Goal: Register for event/course

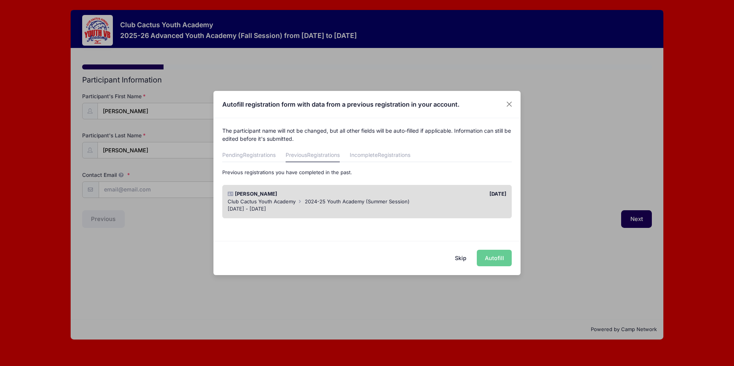
click at [494, 257] on div "Skip Autofill" at bounding box center [366, 258] width 307 height 34
click at [271, 196] on div "Ramona Repp" at bounding box center [295, 194] width 143 height 8
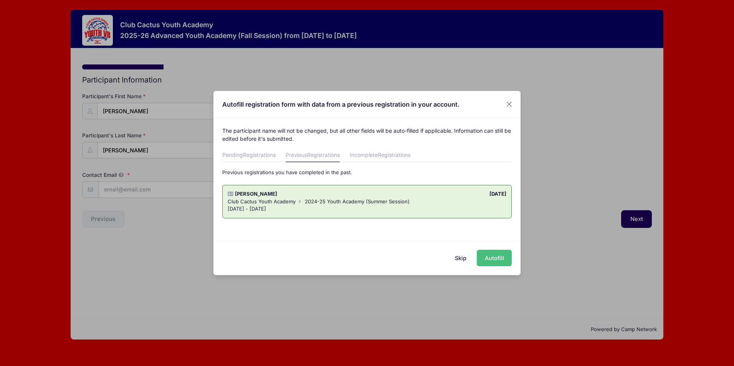
drag, startPoint x: 501, startPoint y: 257, endPoint x: 489, endPoint y: 256, distance: 12.7
click at [501, 257] on button "Autofill" at bounding box center [494, 258] width 35 height 17
type input "kristen@reppmclain.com"
type input "65 east calle clara vista"
type input "Tucson"
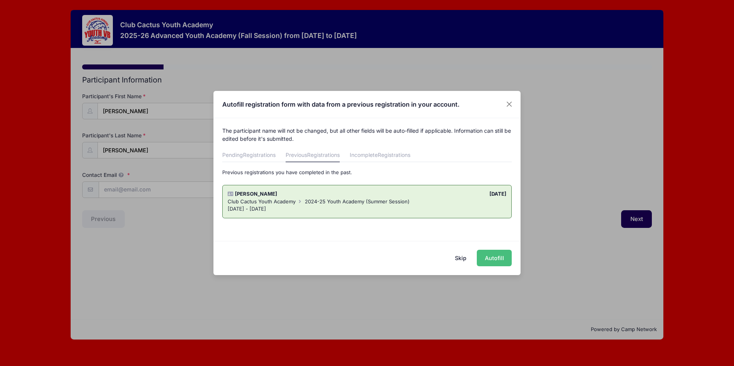
select select "AZ"
type input "85716"
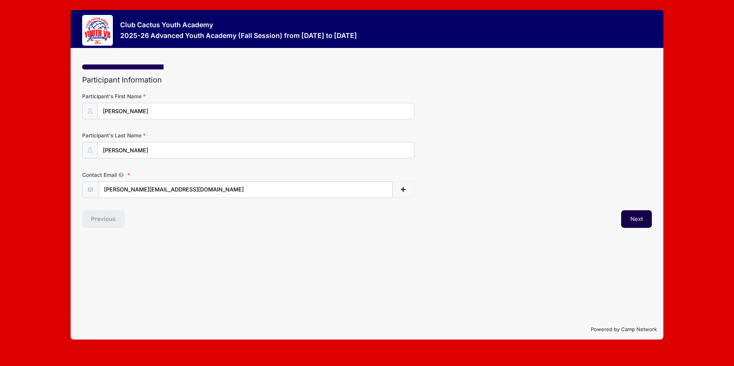
click at [637, 219] on button "Next" at bounding box center [636, 219] width 31 height 18
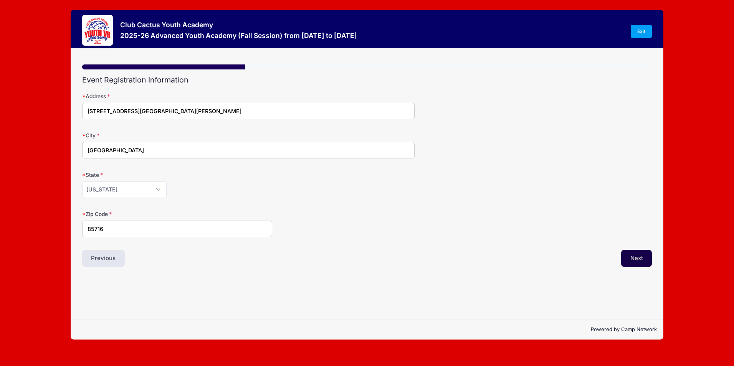
click at [630, 254] on button "Next" at bounding box center [636, 259] width 31 height 18
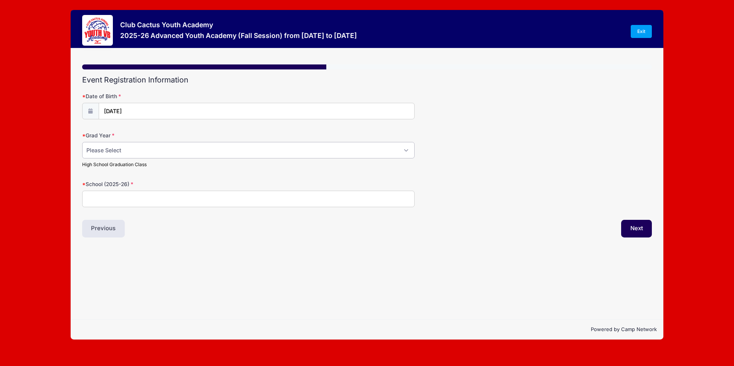
click at [388, 151] on select "Please Select 2029 2030 2031 2032 2033 2034 2035 2036 2037 2038 2039 2040" at bounding box center [248, 150] width 332 height 17
select select "2030"
click at [82, 142] on select "Please Select 2029 2030 2031 2032 2033 2034 2035 2036 2037 2038 2039 2040" at bounding box center [248, 150] width 332 height 17
click at [116, 195] on input "School (2025-26)" at bounding box center [248, 199] width 332 height 17
type input "Orange Grove Middle School"
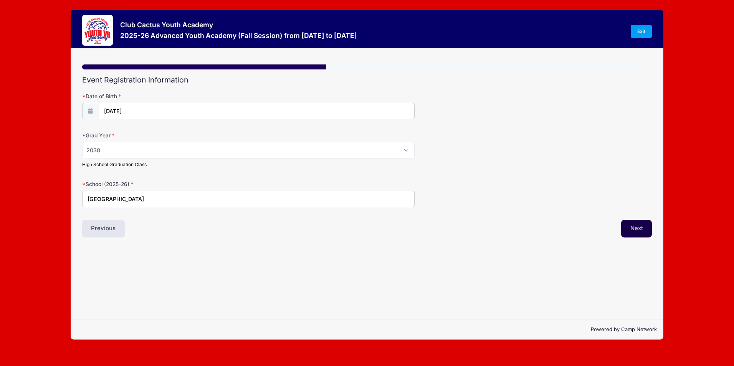
click at [640, 228] on button "Next" at bounding box center [636, 229] width 31 height 18
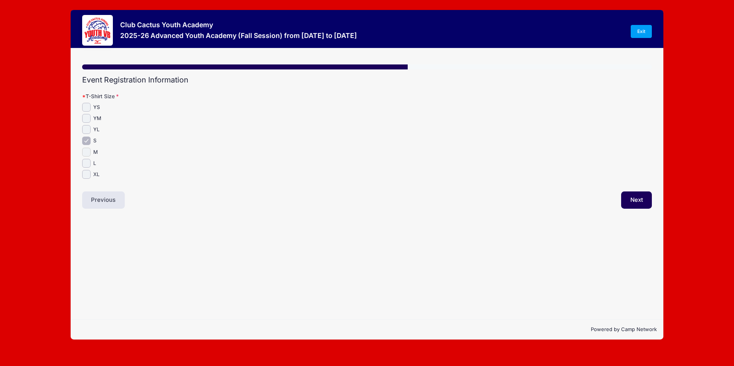
click at [85, 152] on input "M" at bounding box center [86, 152] width 9 height 9
checkbox input "true"
click at [88, 140] on input "S" at bounding box center [86, 141] width 9 height 9
checkbox input "false"
click at [632, 201] on button "Next" at bounding box center [636, 201] width 31 height 18
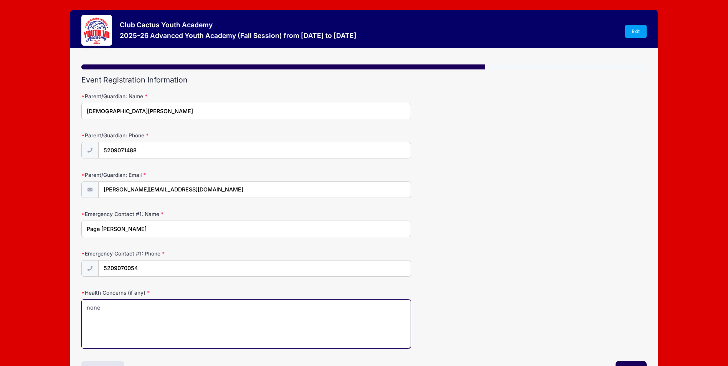
click at [110, 311] on textarea "none" at bounding box center [246, 324] width 330 height 50
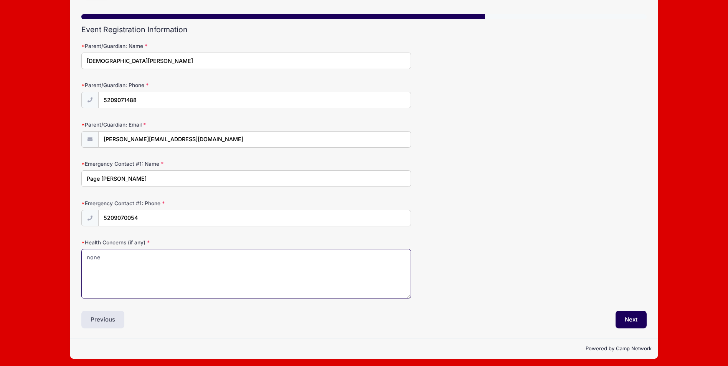
scroll to position [53, 0]
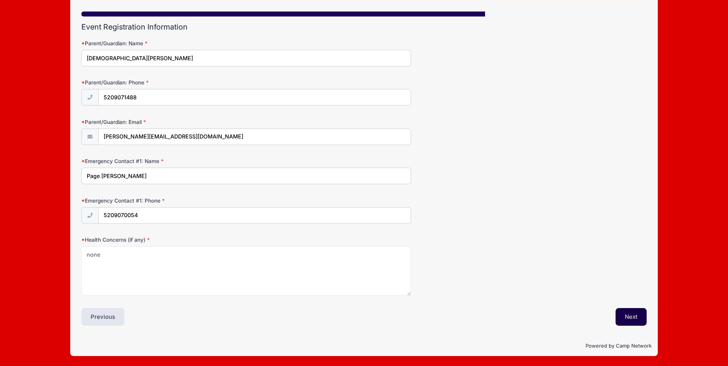
click at [620, 316] on button "Next" at bounding box center [631, 317] width 31 height 18
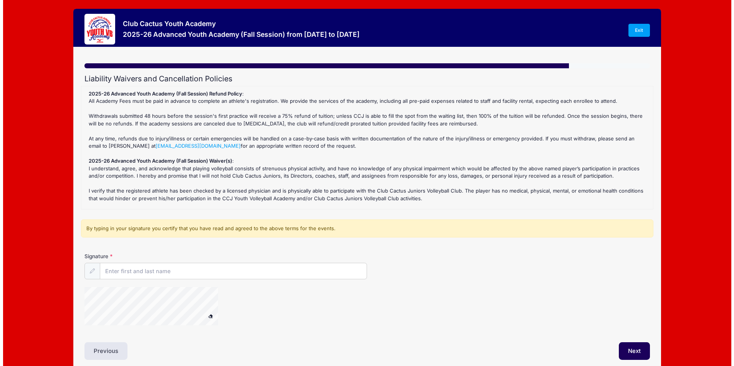
scroll to position [0, 0]
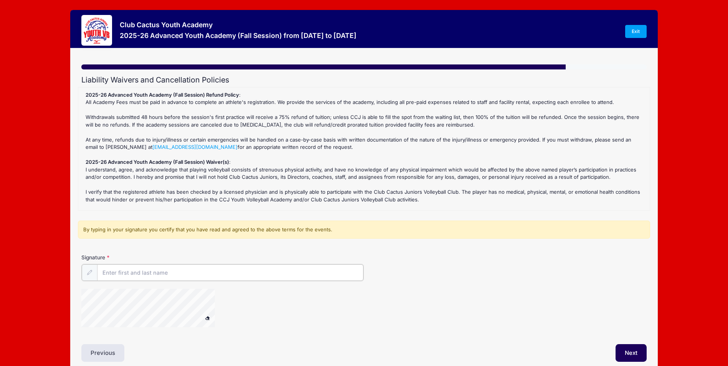
click at [111, 274] on input "Signature" at bounding box center [230, 273] width 266 height 17
type input "kristen repp"
click at [636, 30] on link "Exit" at bounding box center [635, 31] width 21 height 13
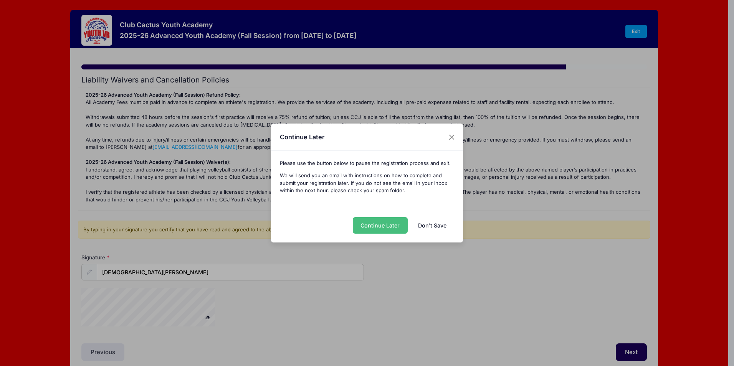
click at [374, 222] on button "Continue Later" at bounding box center [380, 225] width 55 height 17
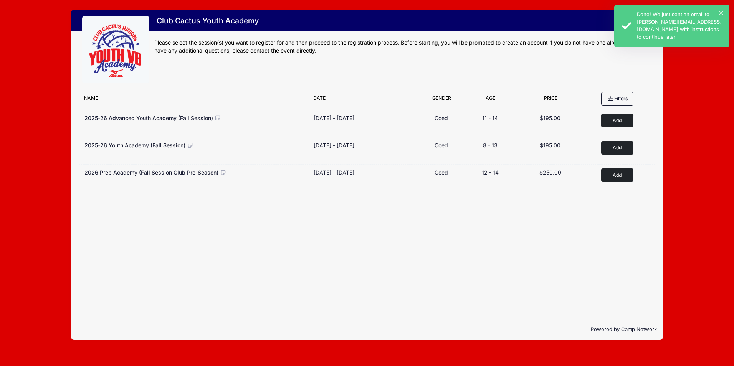
click at [720, 10] on div "× Done! We just sent an email to kristen@reppmclain.com with instructions to co…" at bounding box center [671, 26] width 115 height 43
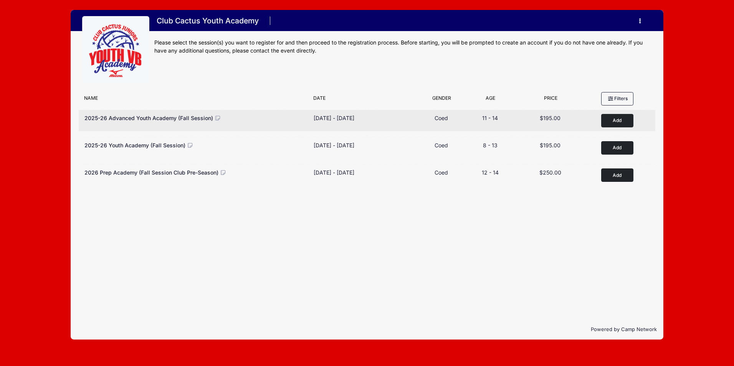
click at [605, 118] on button "Add to Cart" at bounding box center [617, 120] width 32 height 13
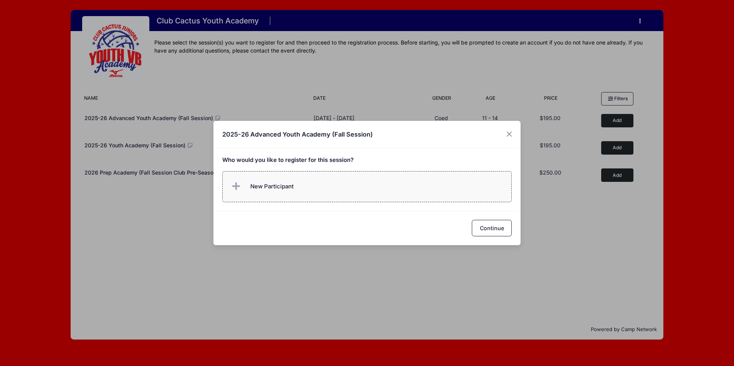
click at [274, 186] on span "New Participant" at bounding box center [271, 186] width 43 height 8
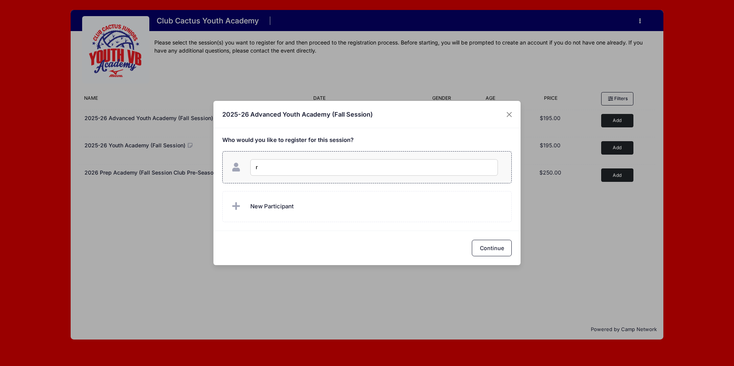
type input "[PERSON_NAME]"
checkbox input "true"
drag, startPoint x: 485, startPoint y: 250, endPoint x: 483, endPoint y: 256, distance: 6.6
click at [486, 250] on button "Continue" at bounding box center [492, 248] width 40 height 17
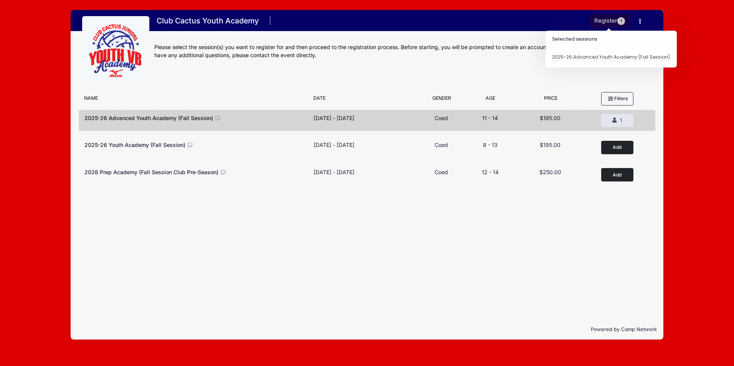
click at [607, 22] on button "Register 1" at bounding box center [609, 20] width 41 height 13
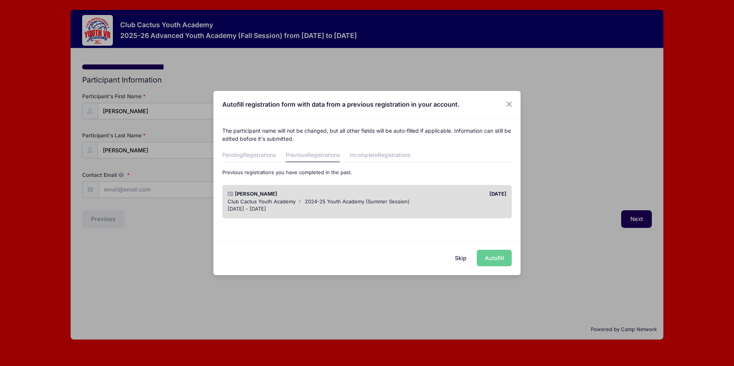
click at [251, 202] on span "Club Cactus Youth Academy" at bounding box center [262, 201] width 68 height 6
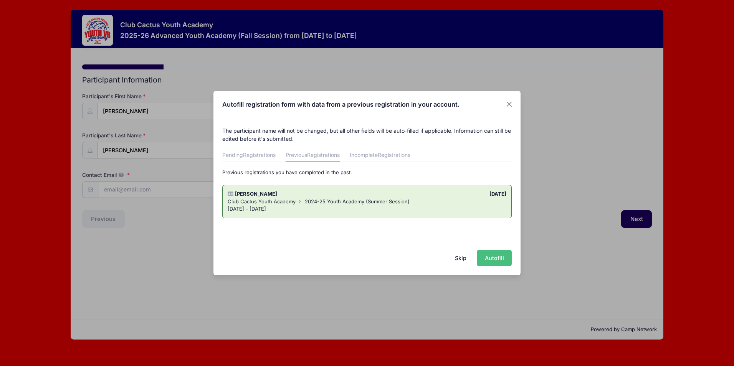
click at [506, 256] on button "Autofill" at bounding box center [494, 258] width 35 height 17
type input "[PERSON_NAME][EMAIL_ADDRESS][DOMAIN_NAME]"
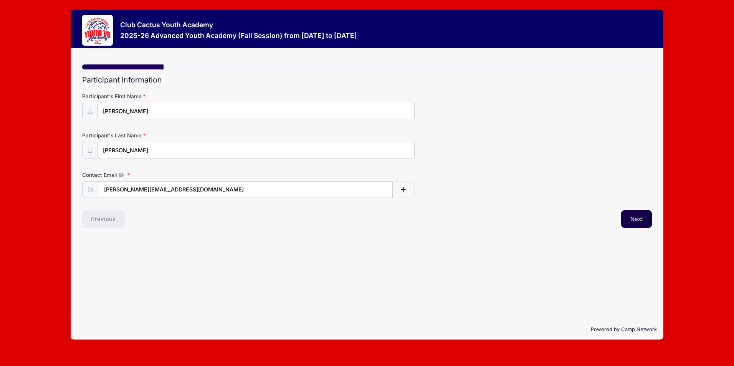
click at [635, 220] on button "Next" at bounding box center [636, 219] width 31 height 18
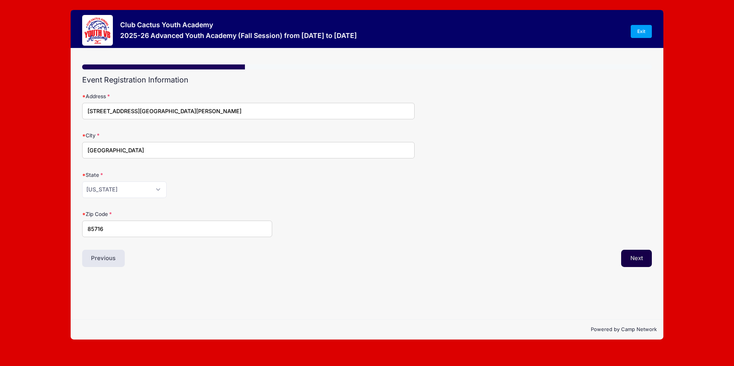
click at [632, 263] on button "Next" at bounding box center [636, 259] width 31 height 18
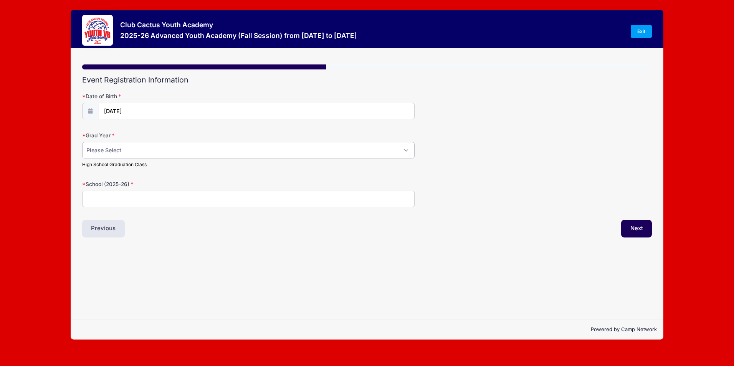
click at [109, 152] on select "Please Select 2029 2030 2031 2032 2033 2034 2035 2036 2037 2038 2039 2040" at bounding box center [248, 150] width 332 height 17
select select "2030"
click at [82, 142] on select "Please Select 2029 2030 2031 2032 2033 2034 2035 2036 2037 2038 2039 2040" at bounding box center [248, 150] width 332 height 17
click at [94, 196] on input "School (2025-26)" at bounding box center [248, 199] width 332 height 17
type input "Orange Grove Middle School"
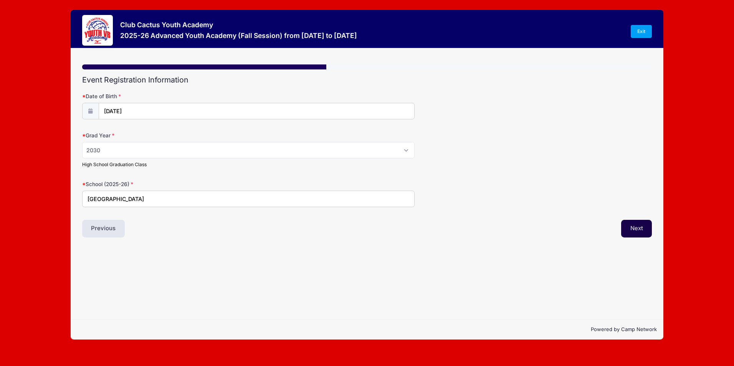
click at [633, 228] on button "Next" at bounding box center [636, 229] width 31 height 18
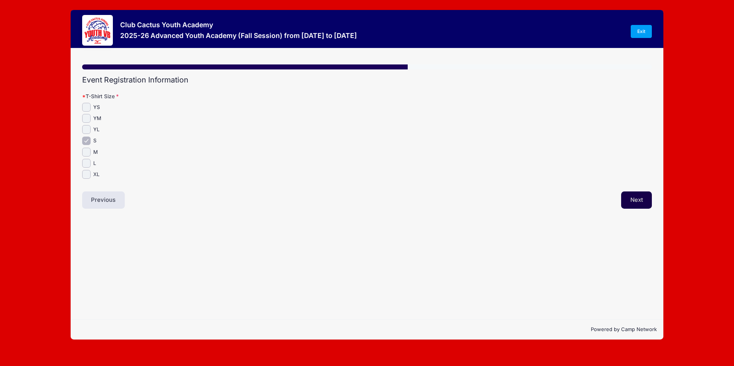
click at [637, 200] on button "Next" at bounding box center [636, 201] width 31 height 18
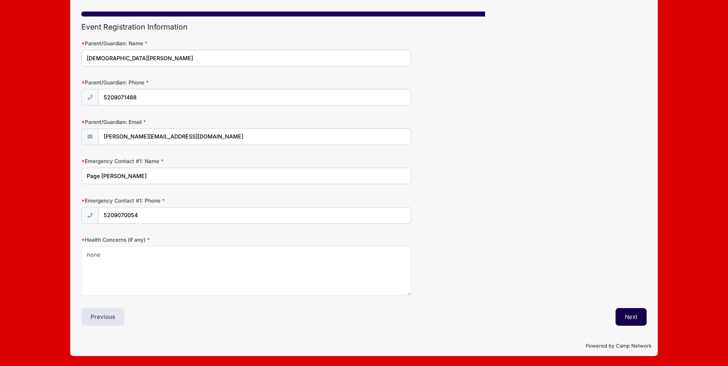
click at [627, 314] on button "Next" at bounding box center [631, 317] width 31 height 18
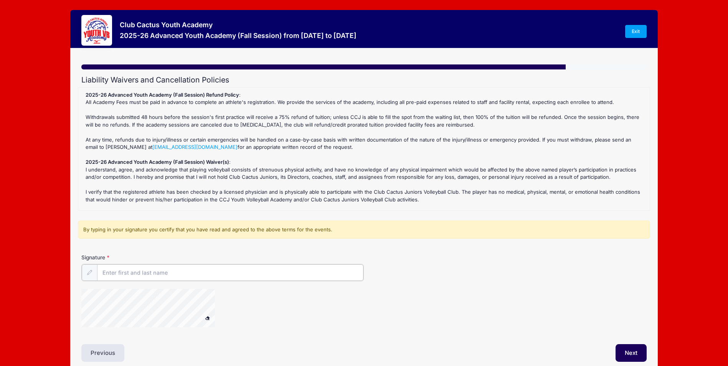
click at [123, 274] on input "Signature" at bounding box center [230, 273] width 266 height 17
type input "kristen repp"
drag, startPoint x: 623, startPoint y: 349, endPoint x: 617, endPoint y: 351, distance: 6.3
click at [624, 349] on button "Next" at bounding box center [631, 353] width 31 height 18
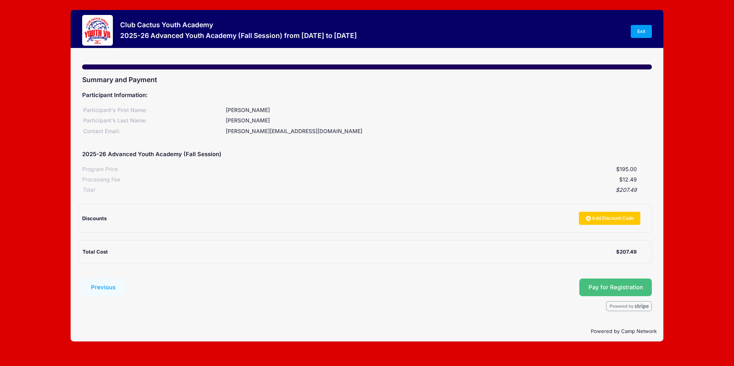
click at [601, 286] on span "Pay for Registration" at bounding box center [616, 287] width 55 height 7
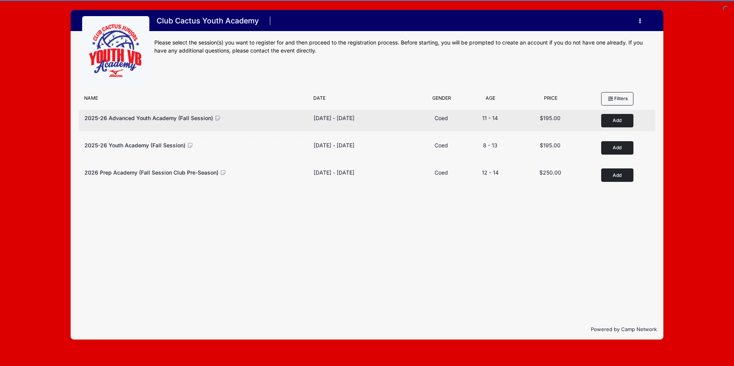
click at [216, 116] on icon at bounding box center [218, 118] width 7 height 5
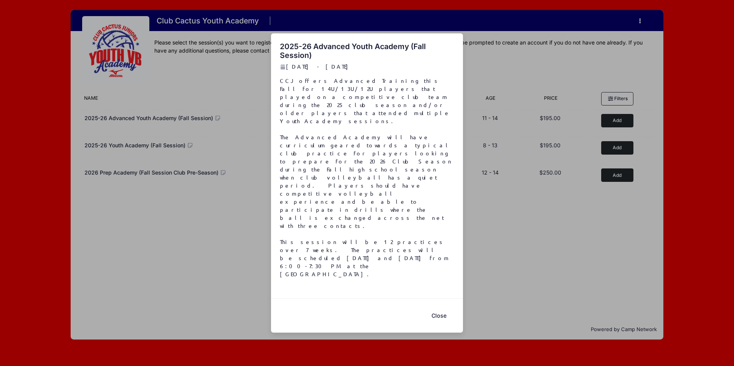
click at [435, 308] on button "Close" at bounding box center [438, 316] width 31 height 17
